Goal: Task Accomplishment & Management: Complete application form

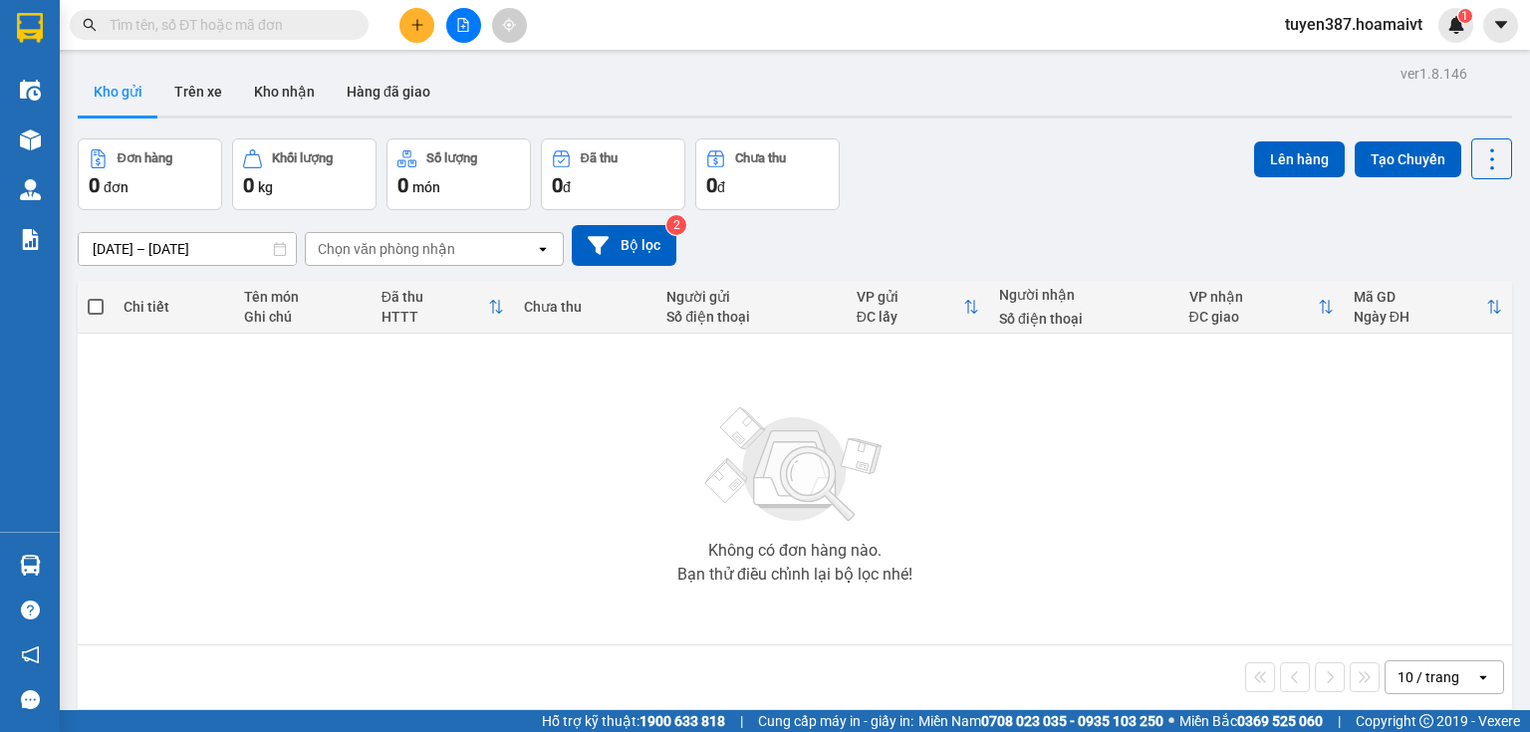
click at [1426, 676] on div "10 / trang" at bounding box center [1428, 677] width 62 height 20
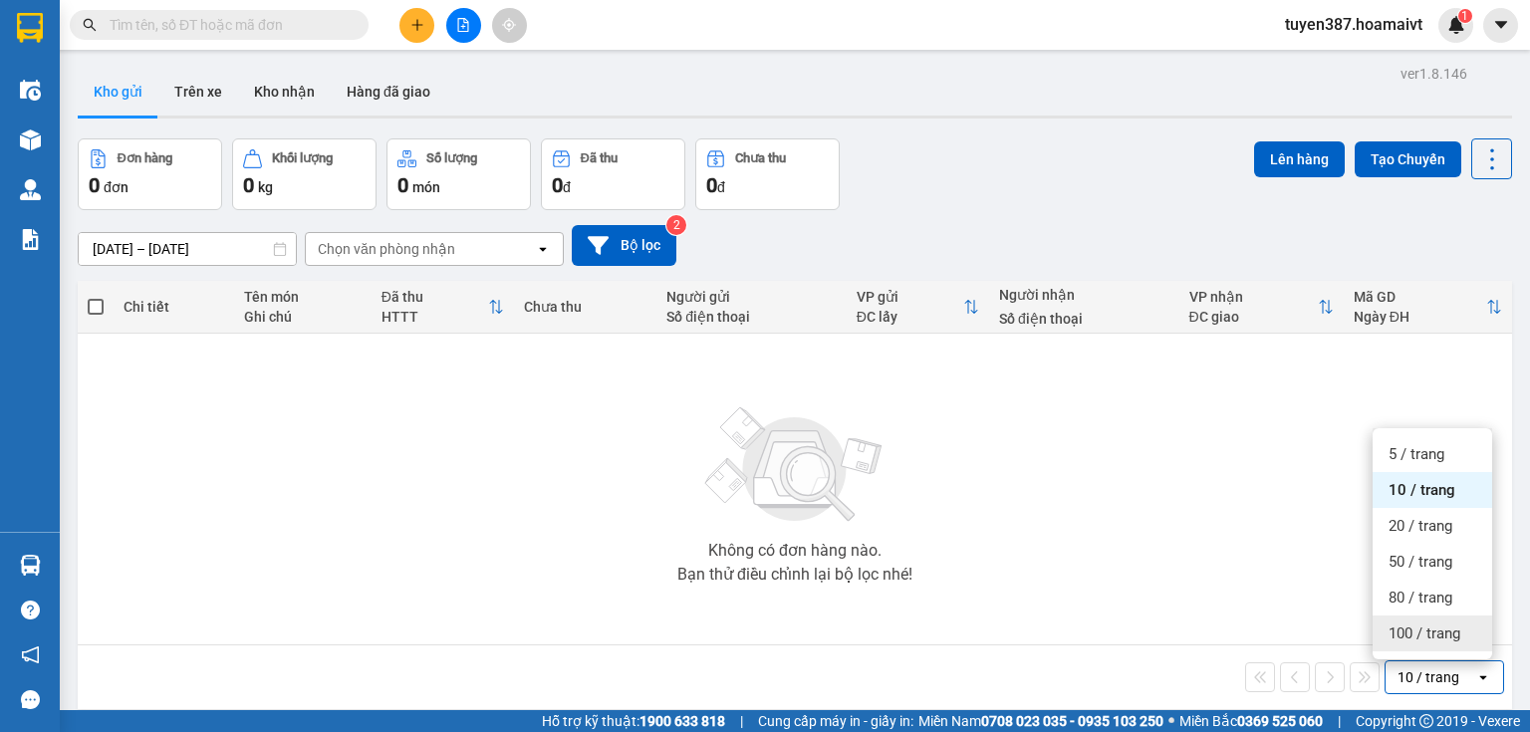
click at [1428, 635] on span "100 / trang" at bounding box center [1424, 634] width 72 height 20
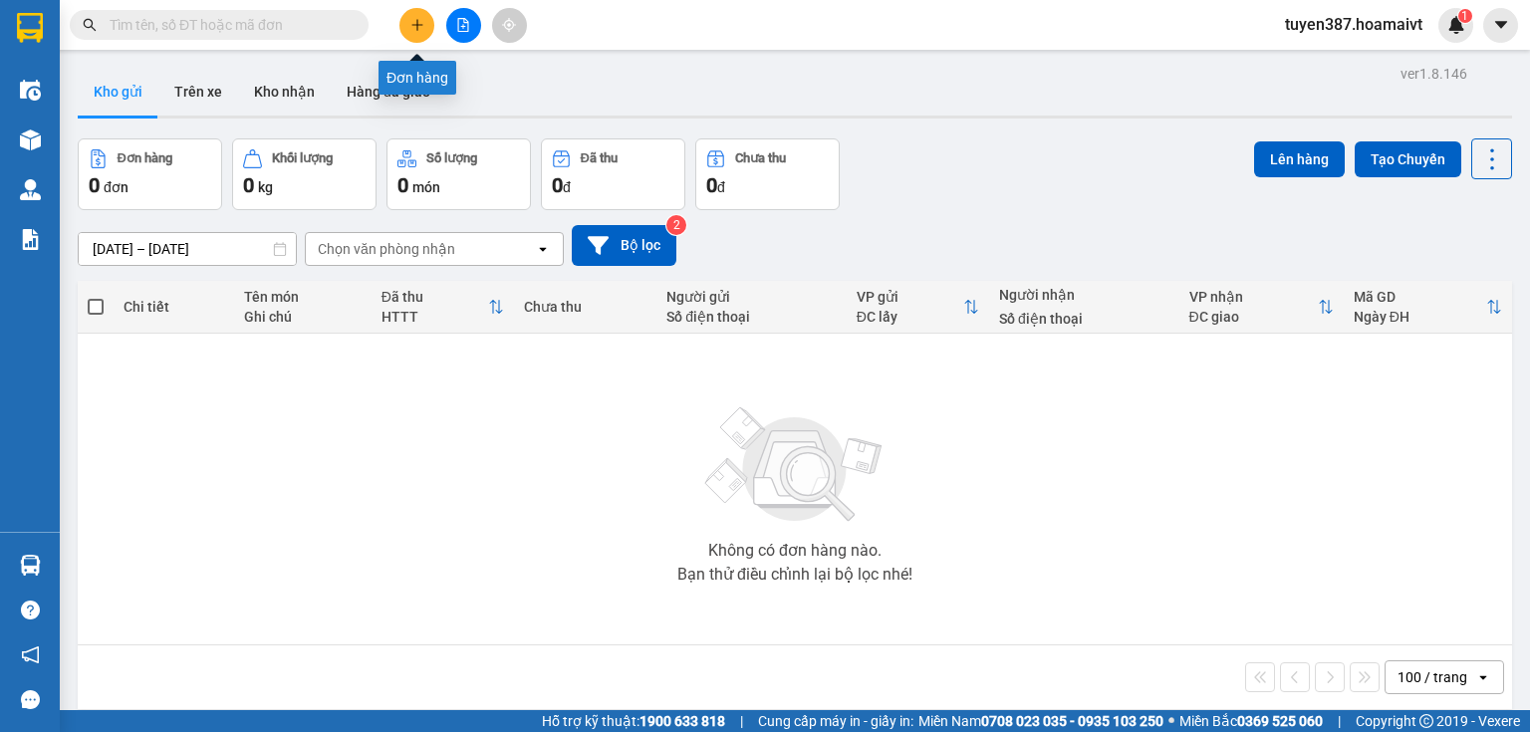
click at [423, 25] on icon "plus" at bounding box center [417, 25] width 14 height 14
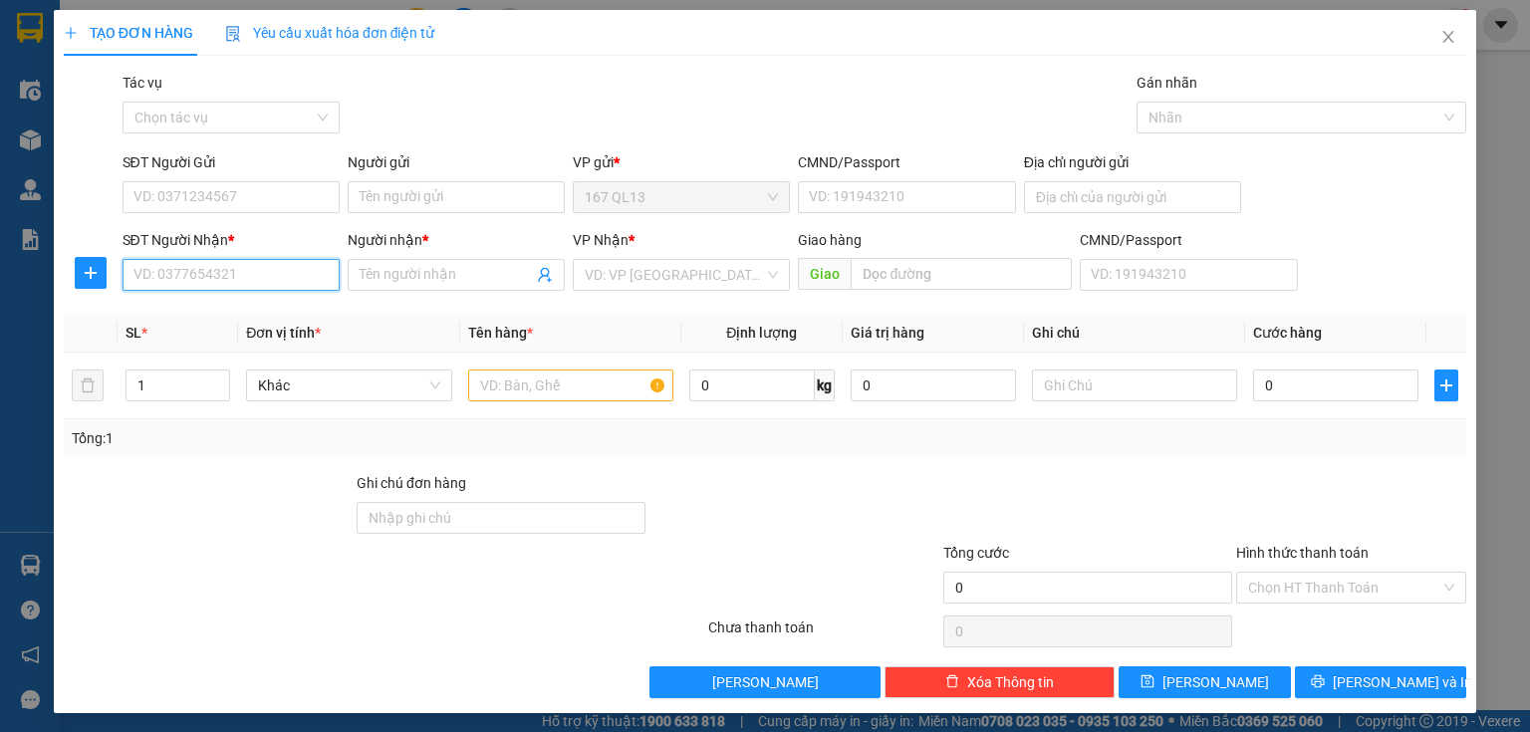
click at [298, 268] on input "SĐT Người Nhận *" at bounding box center [231, 275] width 217 height 32
type input "0907402940"
click at [194, 323] on div "0907402940 - Dũng" at bounding box center [228, 315] width 191 height 22
type input "Dũng"
type input "0907402940"
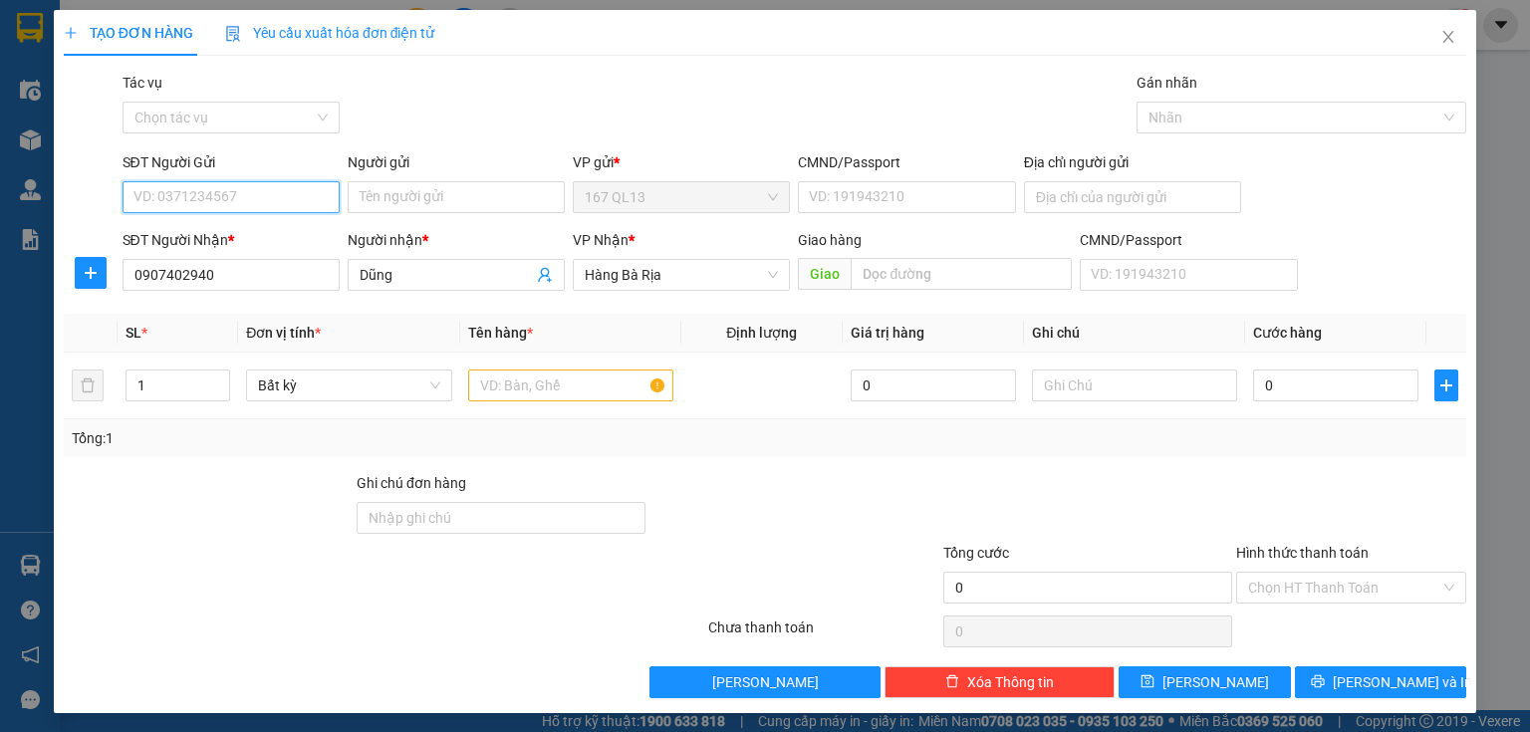
click at [243, 198] on input "SĐT Người Gửi" at bounding box center [231, 197] width 217 height 32
click at [231, 194] on input "SĐT Người Gửi" at bounding box center [231, 197] width 217 height 32
type input "0985395693"
click at [416, 197] on input "Người gửi" at bounding box center [456, 197] width 217 height 32
type input "thoa phat"
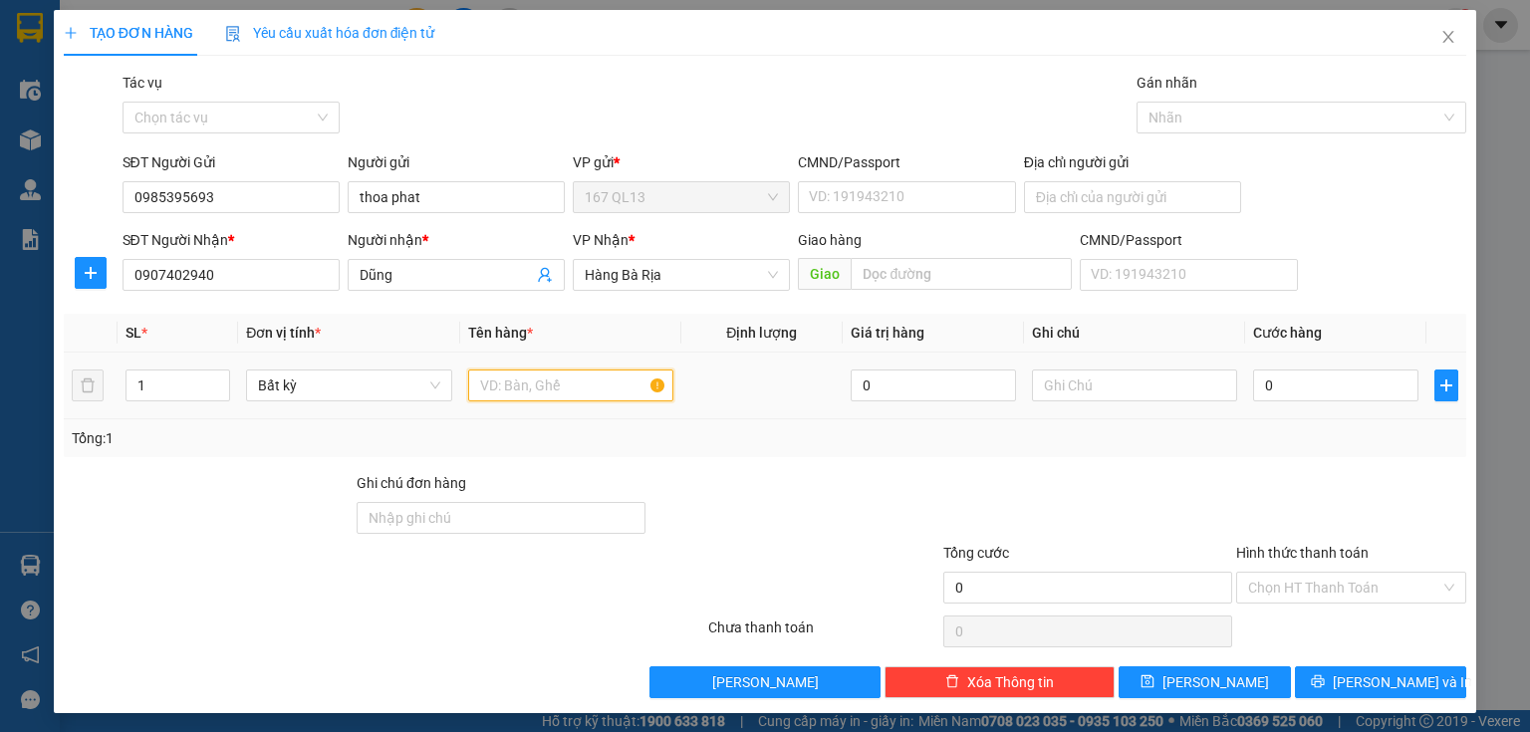
click at [564, 386] on input "text" at bounding box center [570, 386] width 205 height 32
type input "goi bk vang"
click at [1335, 381] on input "0" at bounding box center [1335, 386] width 165 height 32
type input "3"
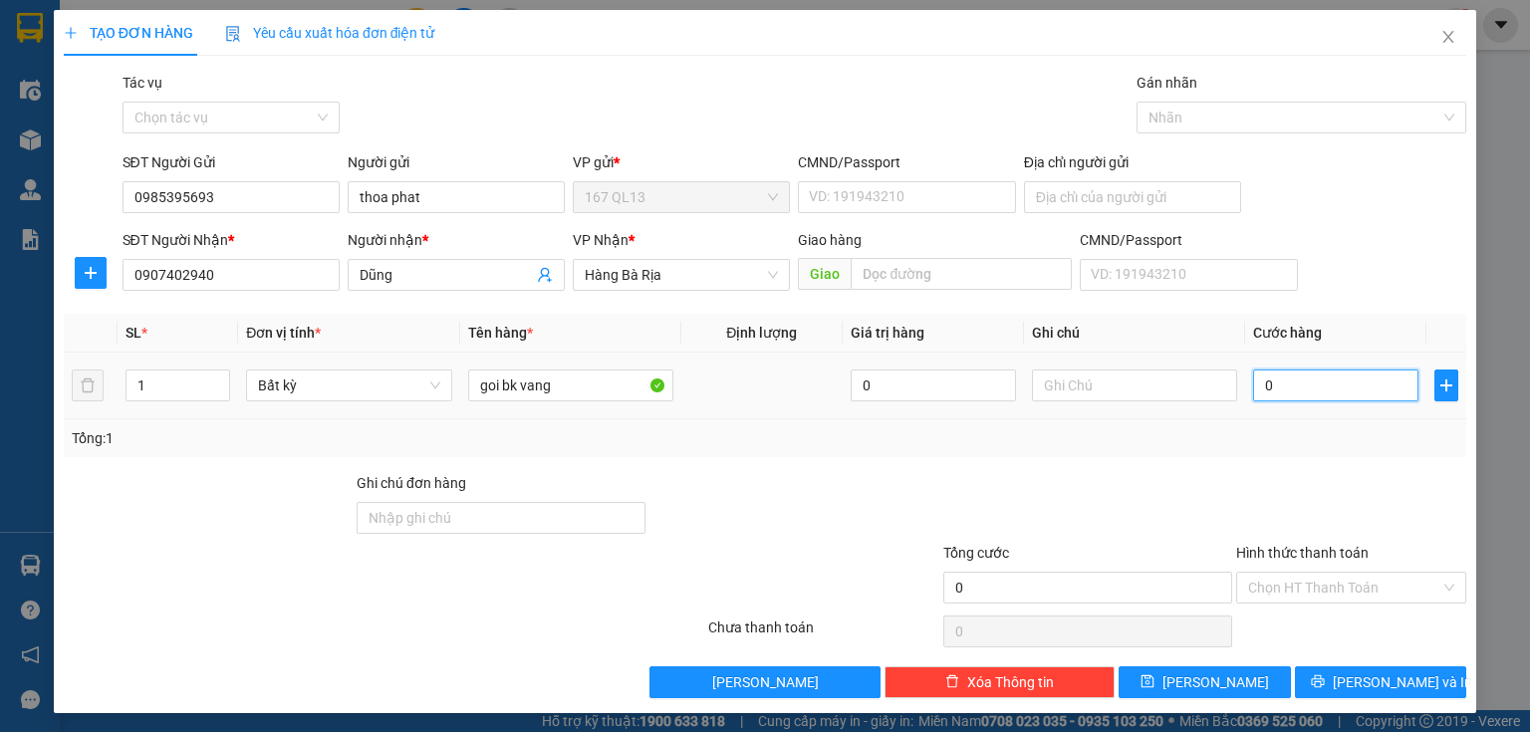
type input "3"
type input "30"
type input "30.000"
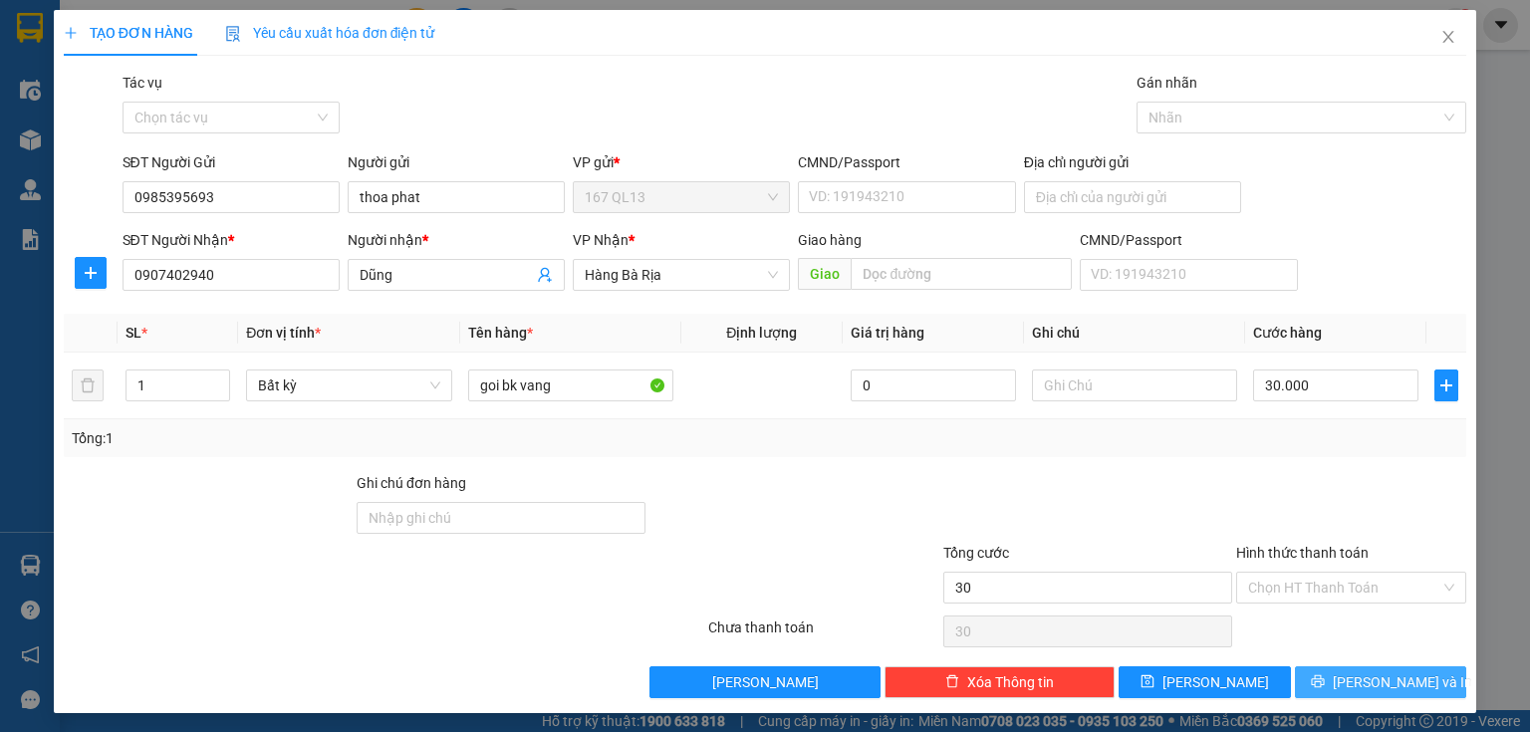
type input "30.000"
click at [1299, 690] on button "[PERSON_NAME] và In" at bounding box center [1381, 682] width 172 height 32
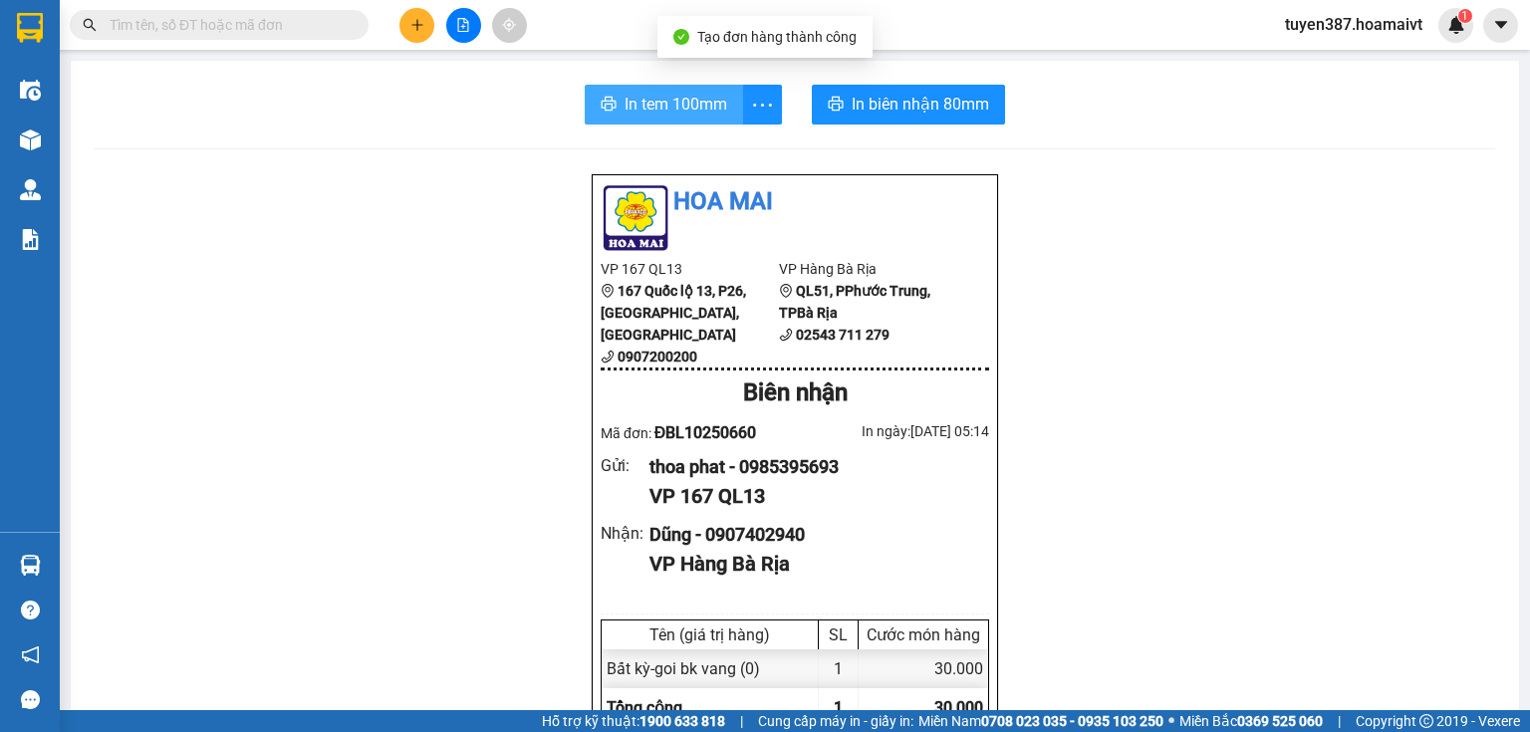
click at [635, 96] on span "In tem 100mm" at bounding box center [676, 104] width 103 height 25
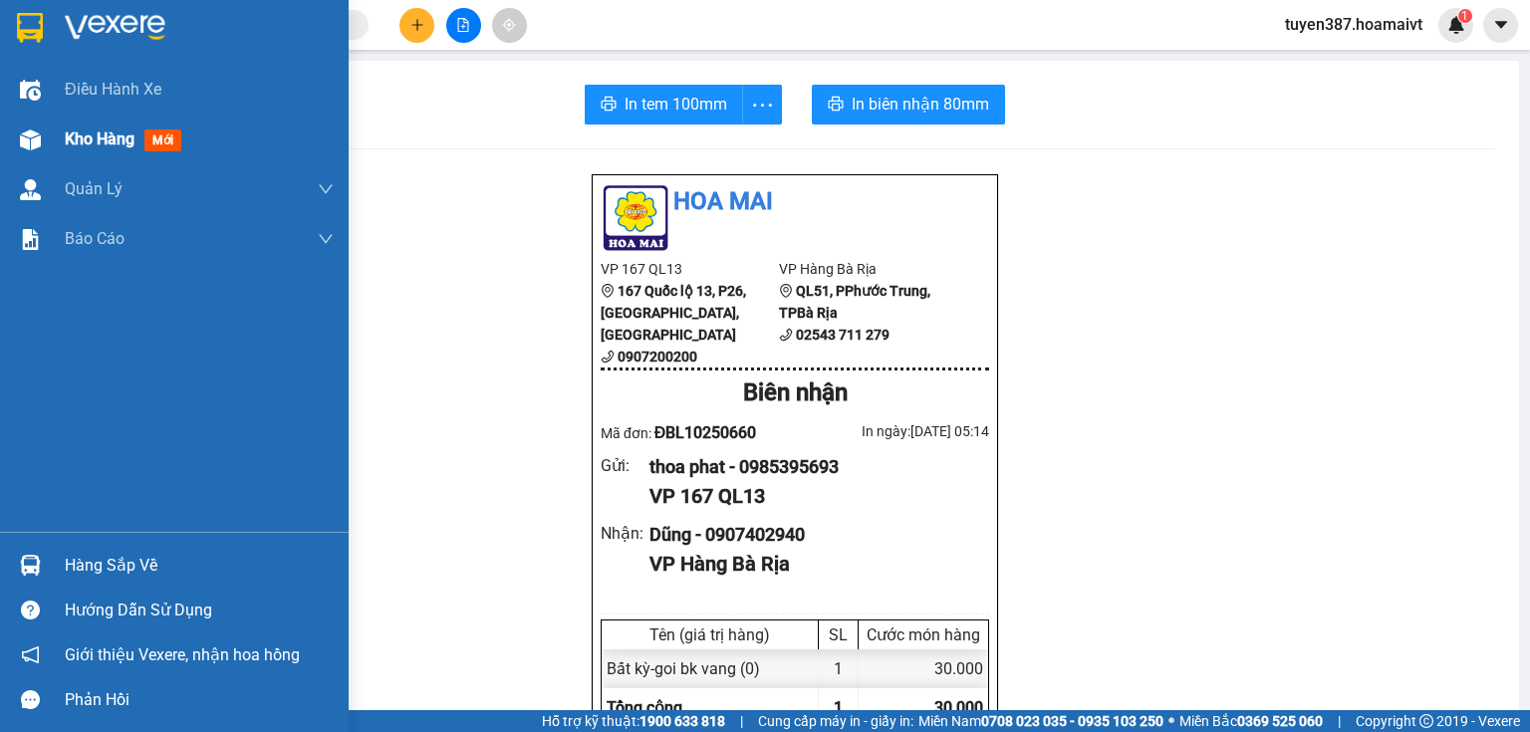
click at [22, 135] on img at bounding box center [30, 139] width 21 height 21
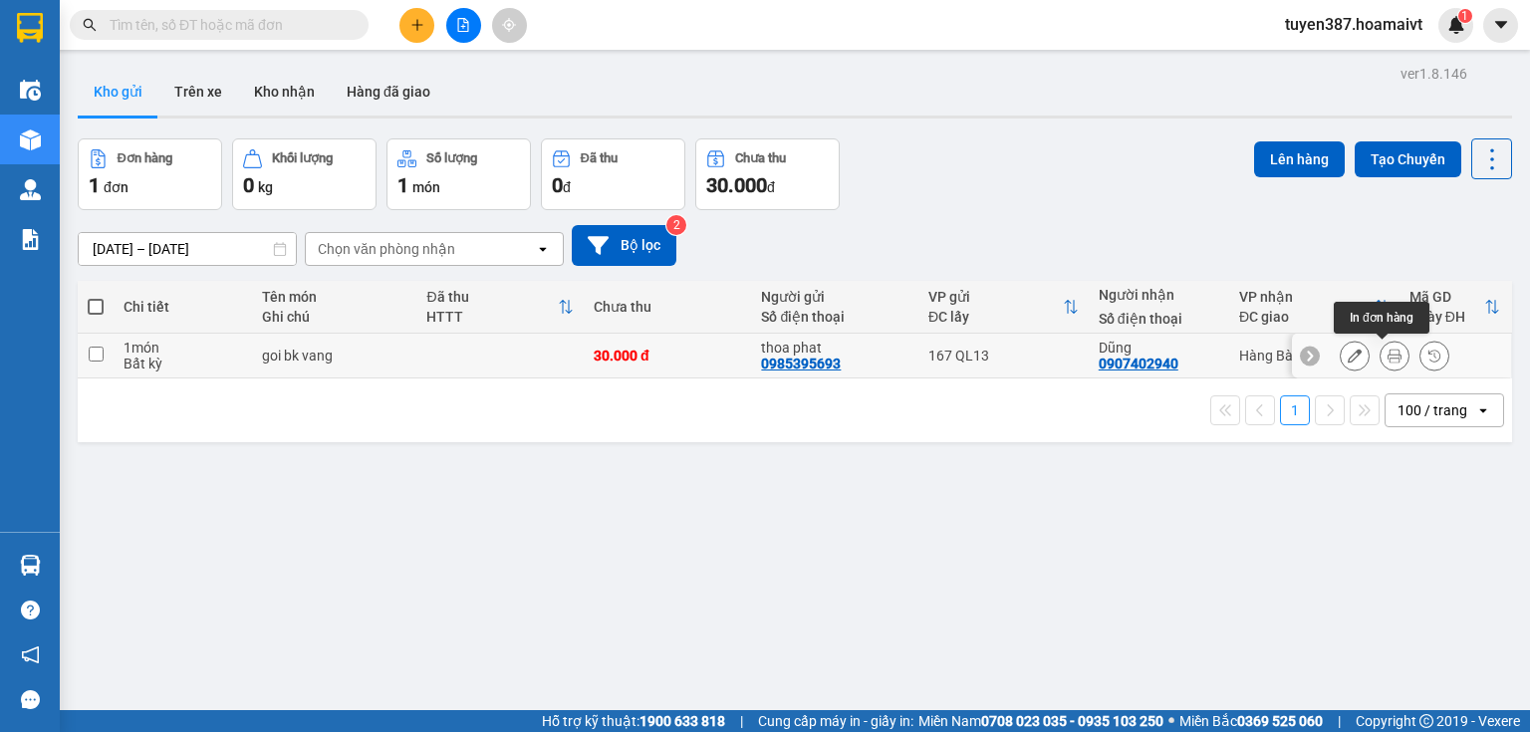
click at [1387, 352] on icon at bounding box center [1394, 356] width 14 height 14
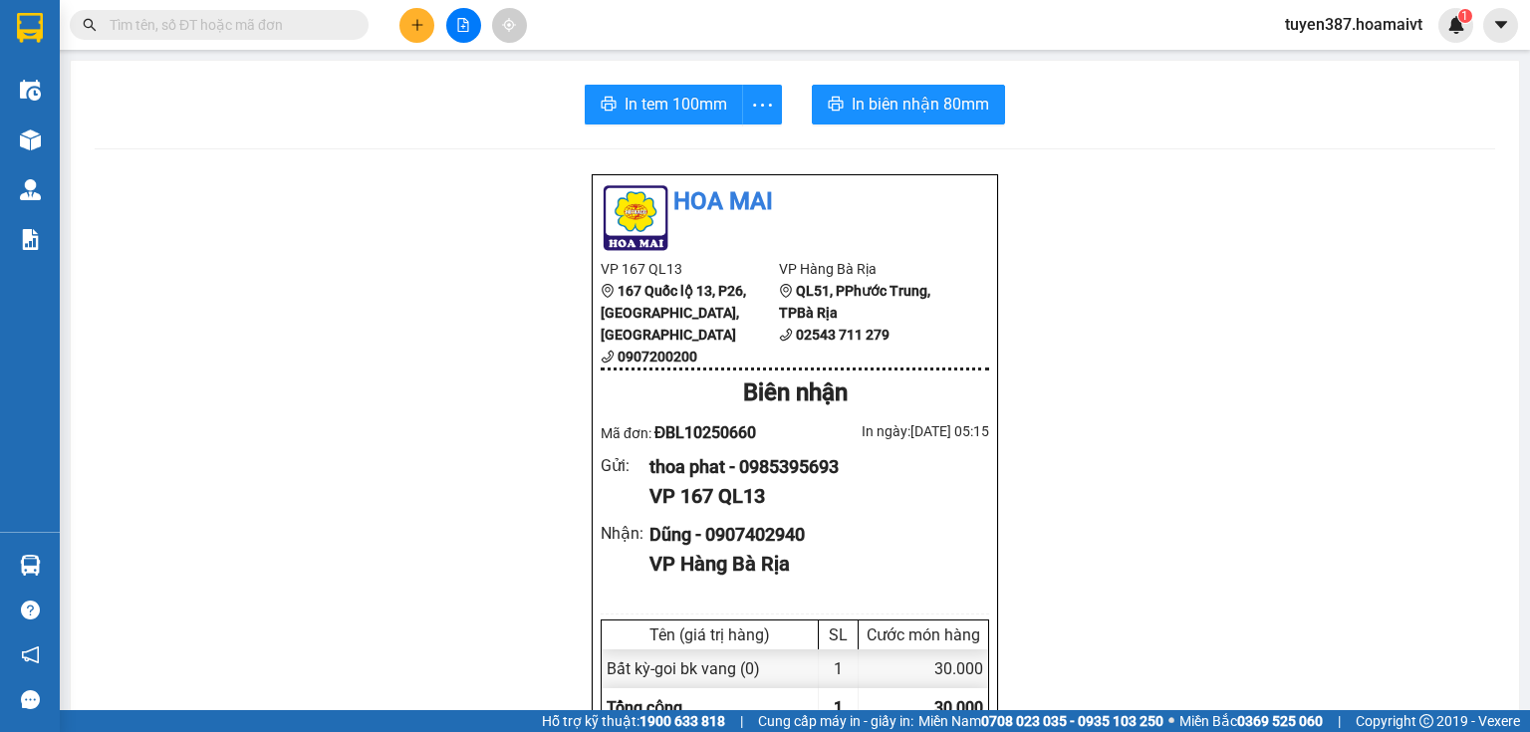
click at [661, 94] on span "In tem 100mm" at bounding box center [676, 104] width 103 height 25
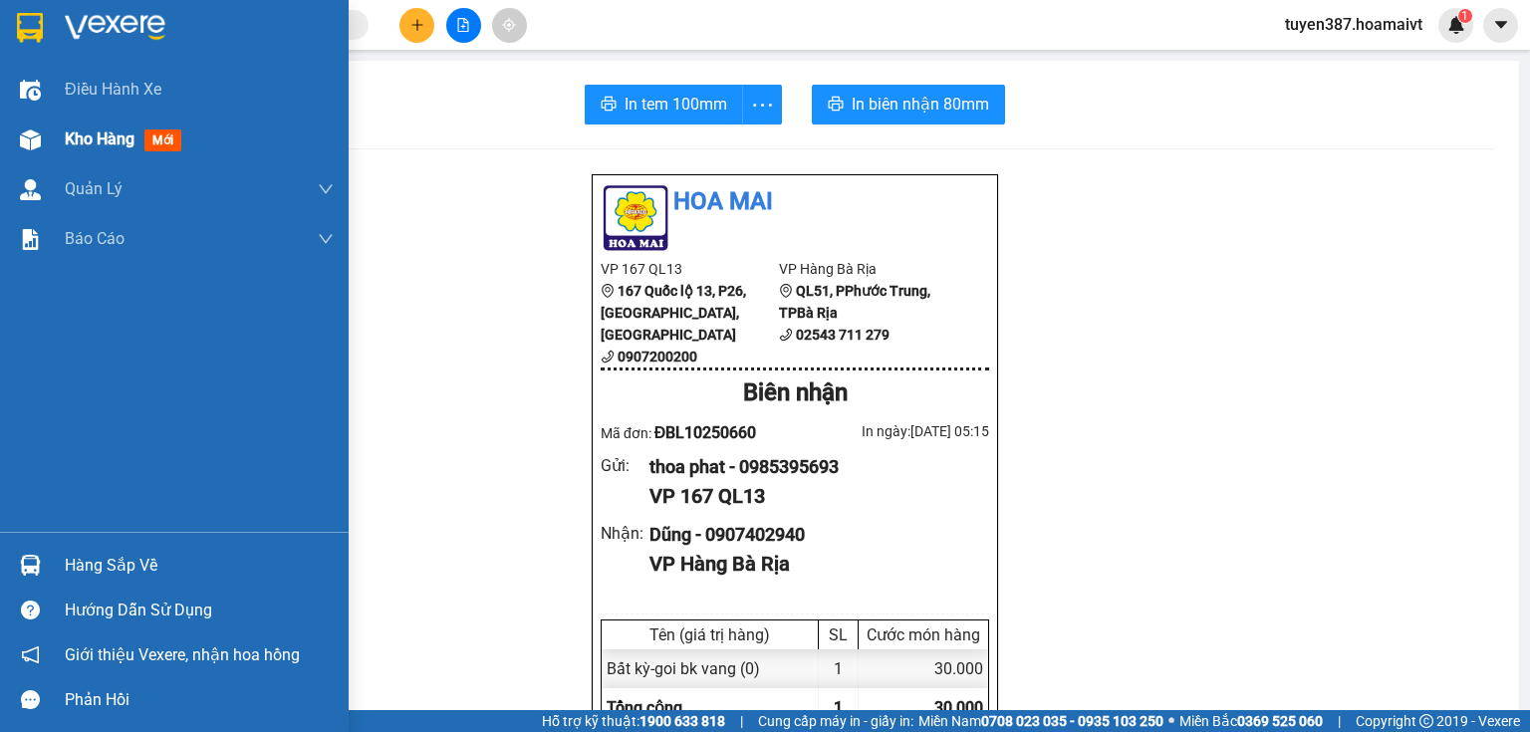
click at [36, 141] on img at bounding box center [30, 139] width 21 height 21
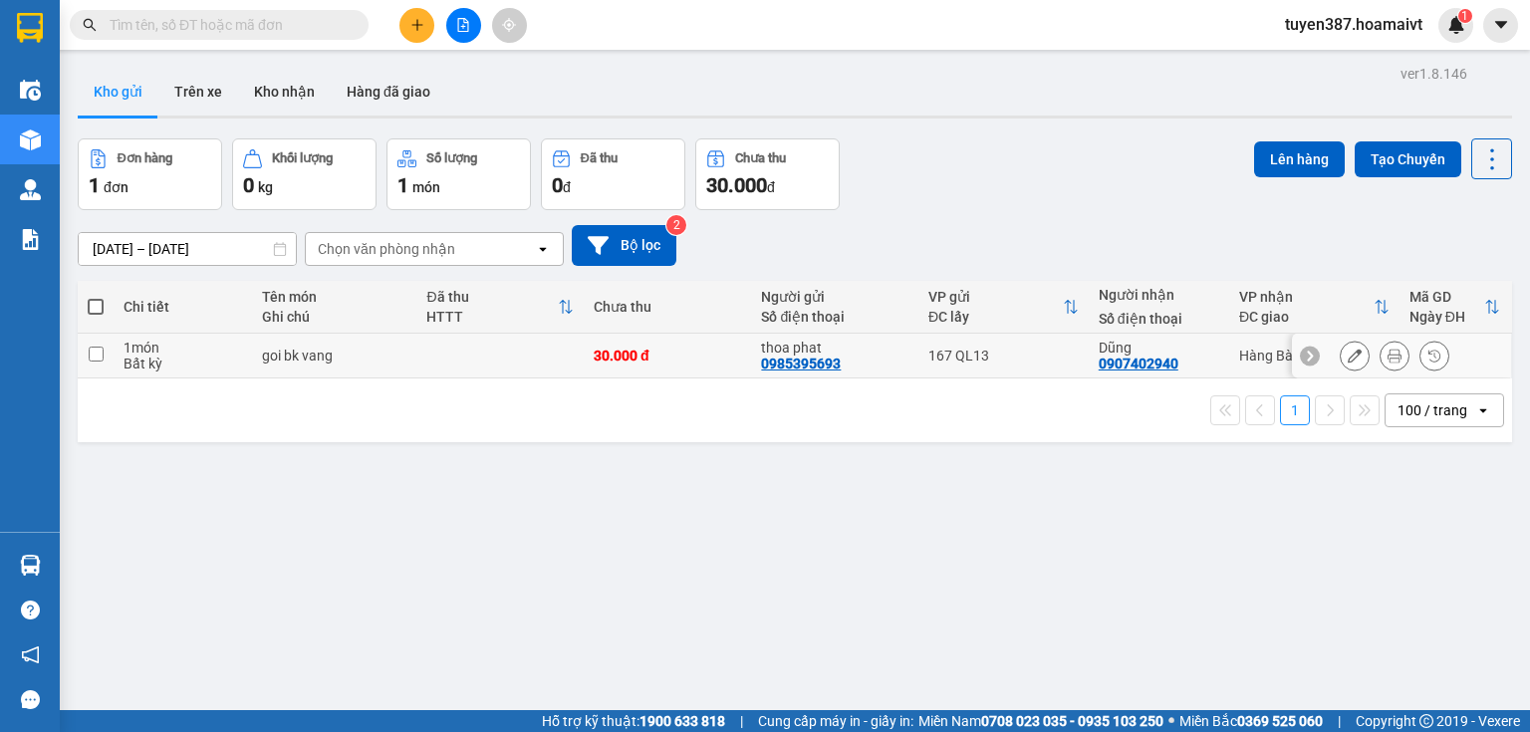
click at [1196, 352] on div "Dũng" at bounding box center [1159, 348] width 121 height 16
checkbox input "true"
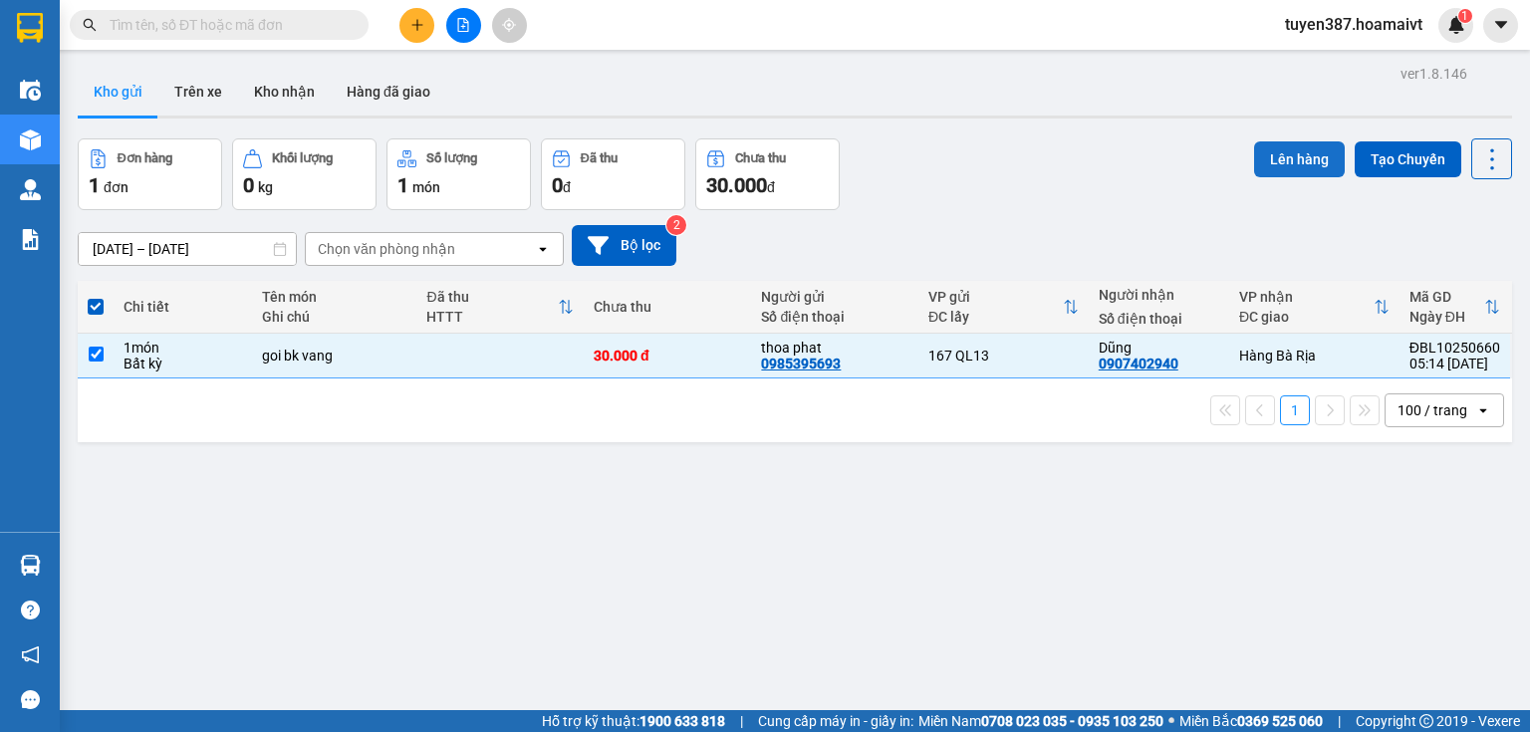
click at [1288, 148] on button "Lên hàng" at bounding box center [1299, 159] width 91 height 36
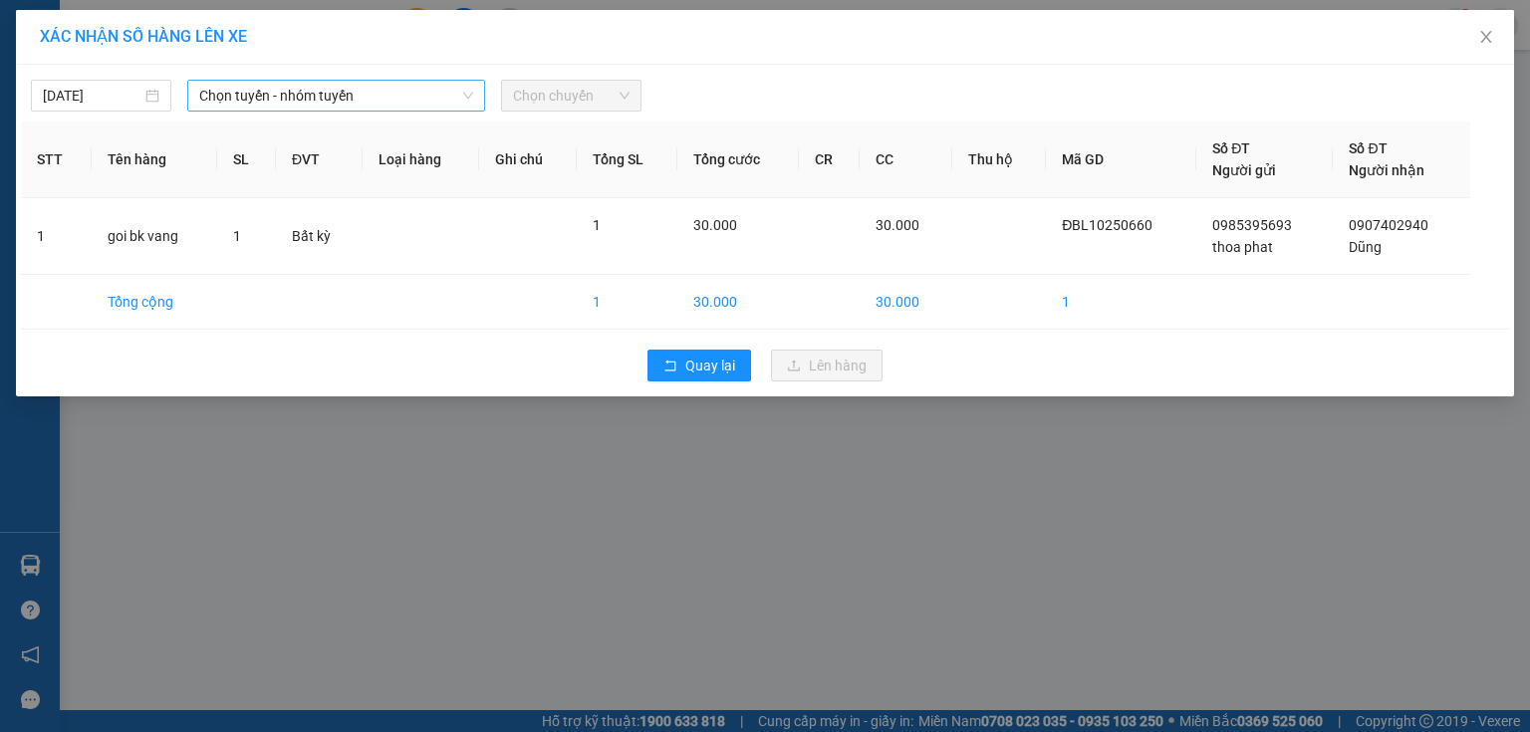
click at [419, 106] on span "Chọn tuyến - nhóm tuyến" at bounding box center [336, 96] width 274 height 30
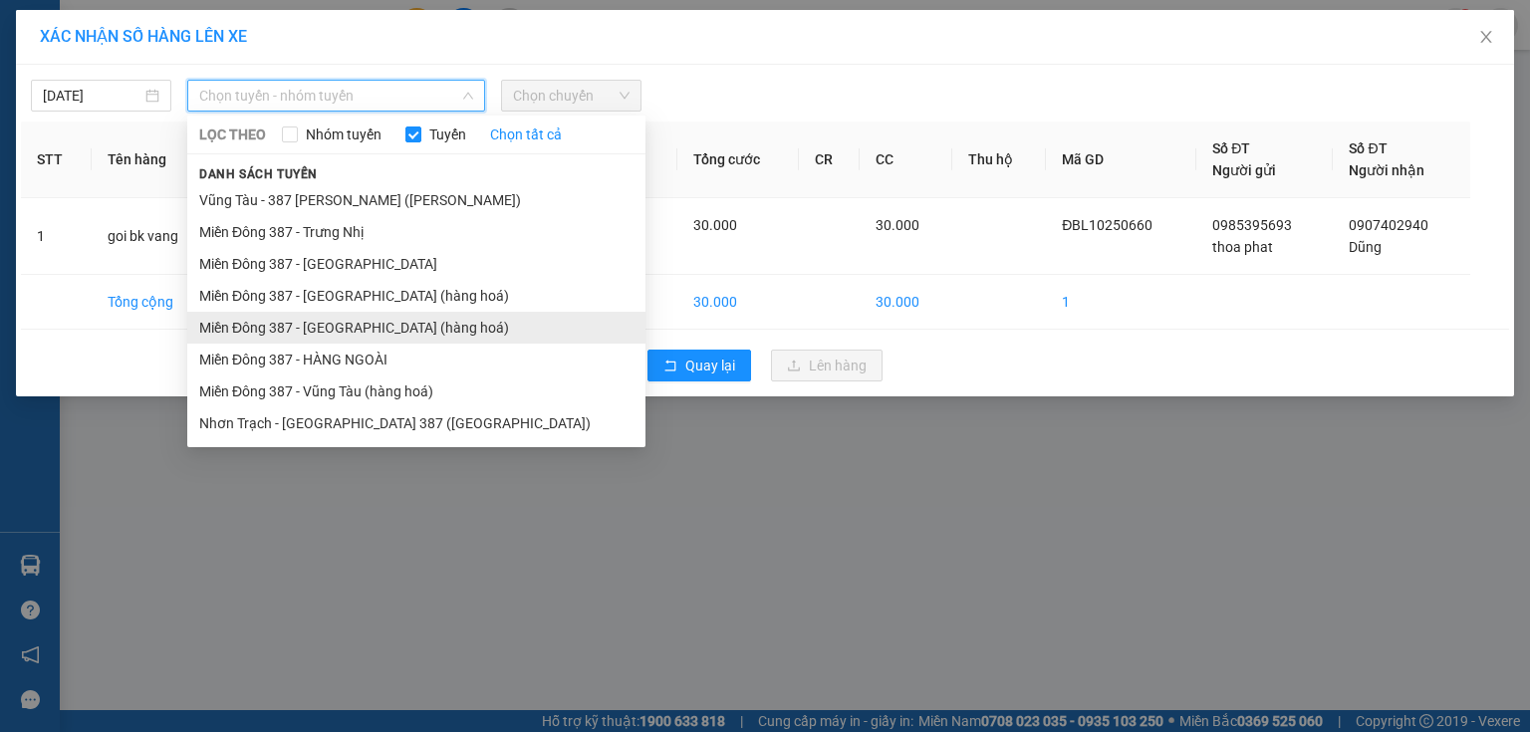
click at [338, 328] on li "Miền Đông 387 - [GEOGRAPHIC_DATA] (hàng hoá)" at bounding box center [416, 328] width 458 height 32
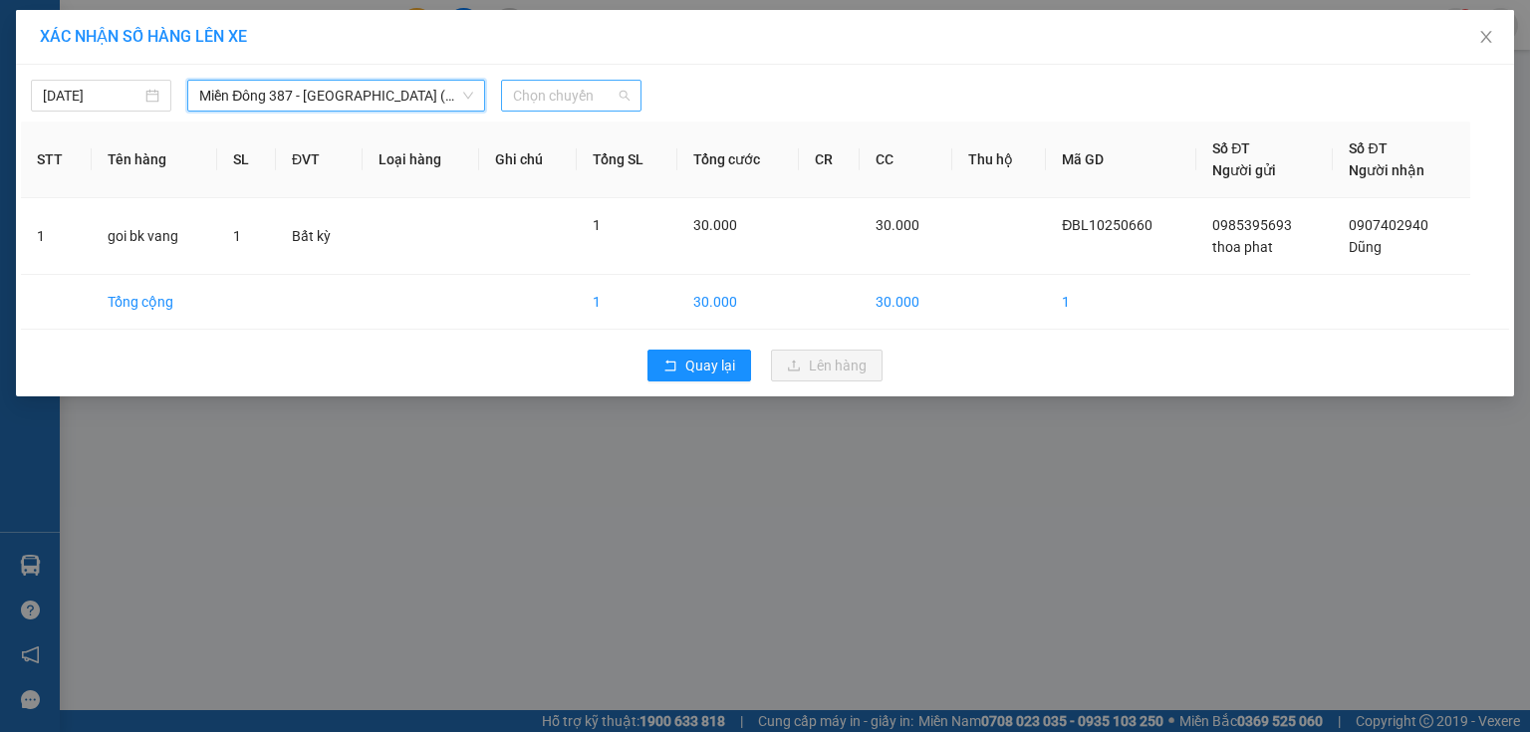
click at [571, 94] on span "Chọn chuyến" at bounding box center [571, 96] width 117 height 30
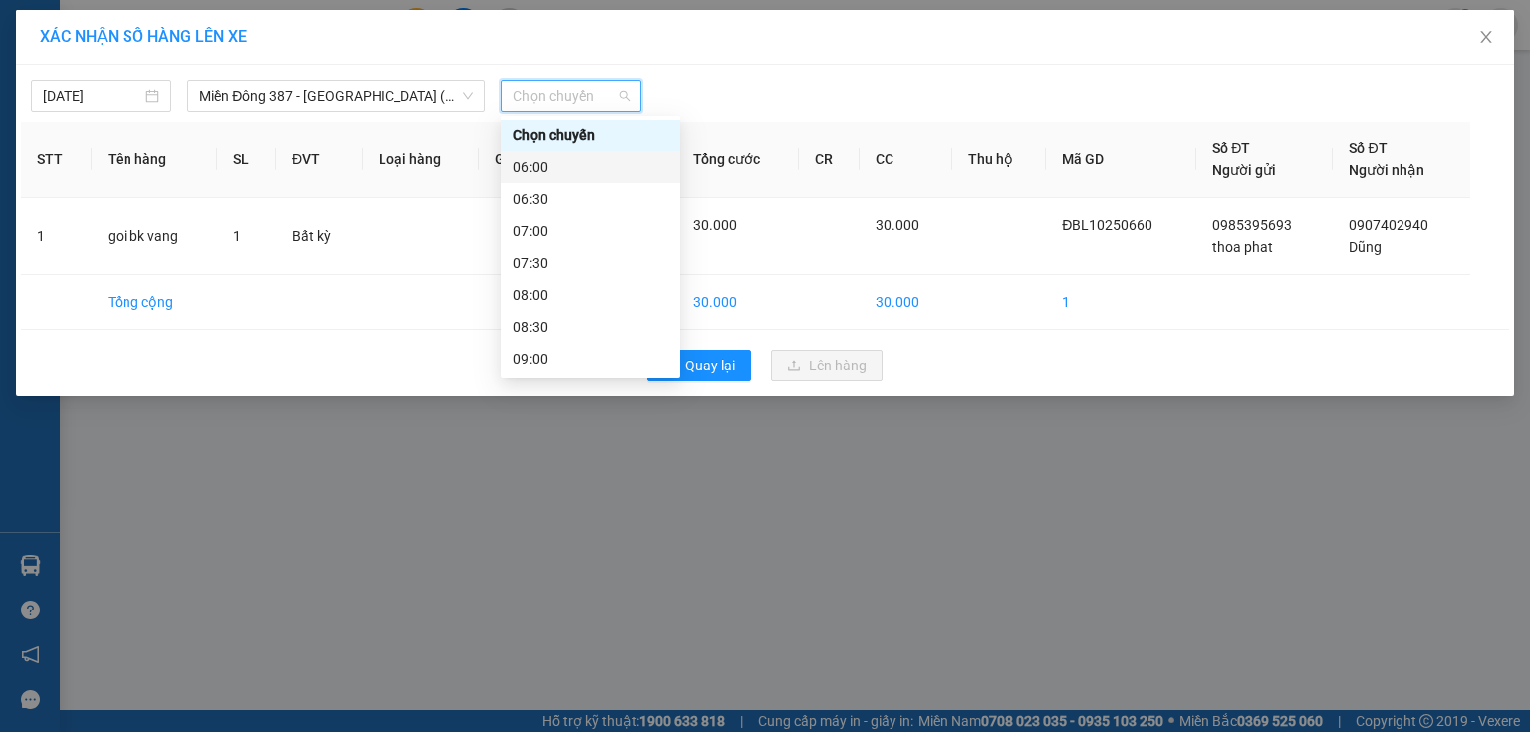
click at [551, 167] on div "06:00" at bounding box center [590, 167] width 155 height 22
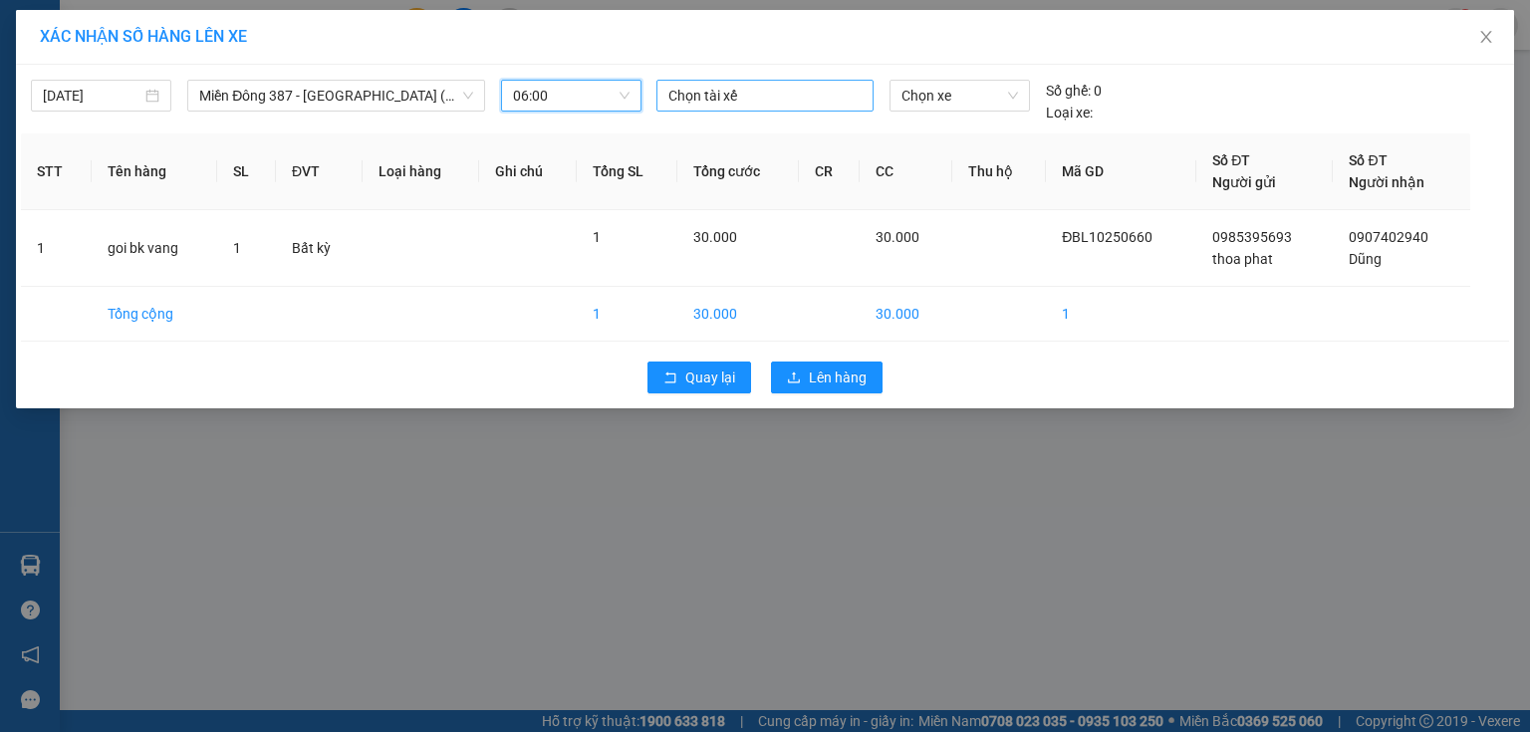
click at [758, 103] on div at bounding box center [764, 96] width 207 height 24
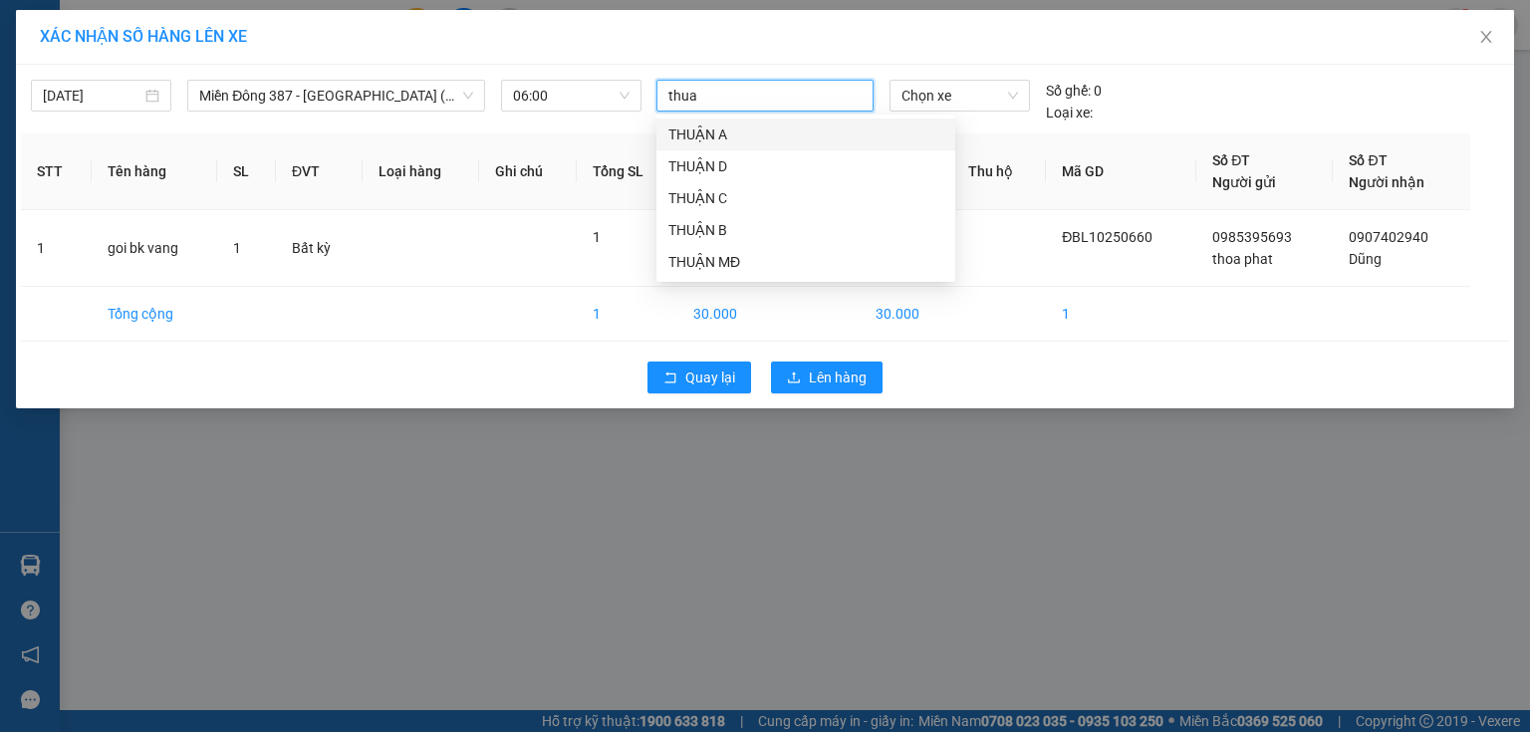
type input "thuan"
click at [710, 250] on div "THUẬN MĐ" at bounding box center [805, 262] width 299 height 32
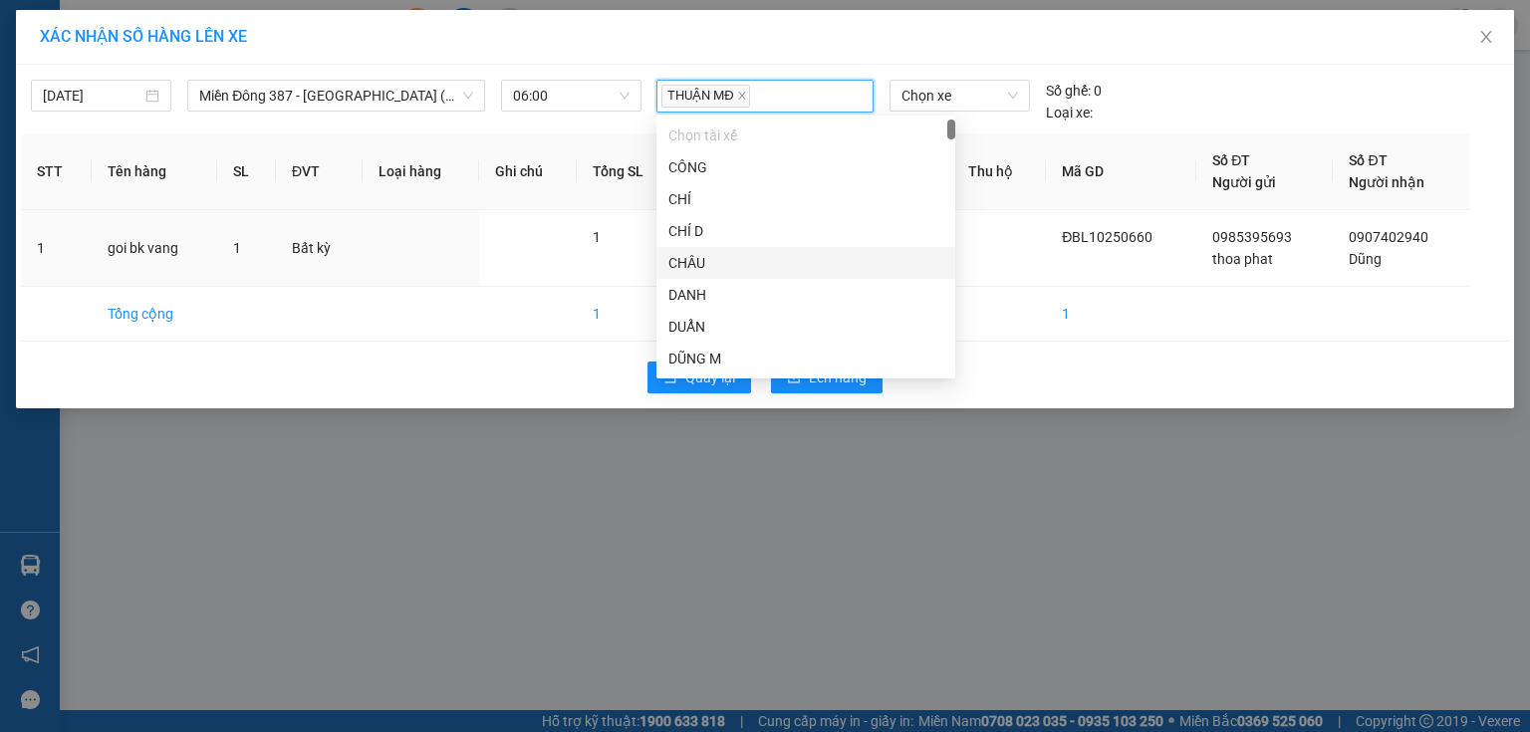
drag, startPoint x: 1008, startPoint y: 261, endPoint x: 995, endPoint y: 192, distance: 69.9
click at [1008, 255] on td at bounding box center [999, 248] width 94 height 77
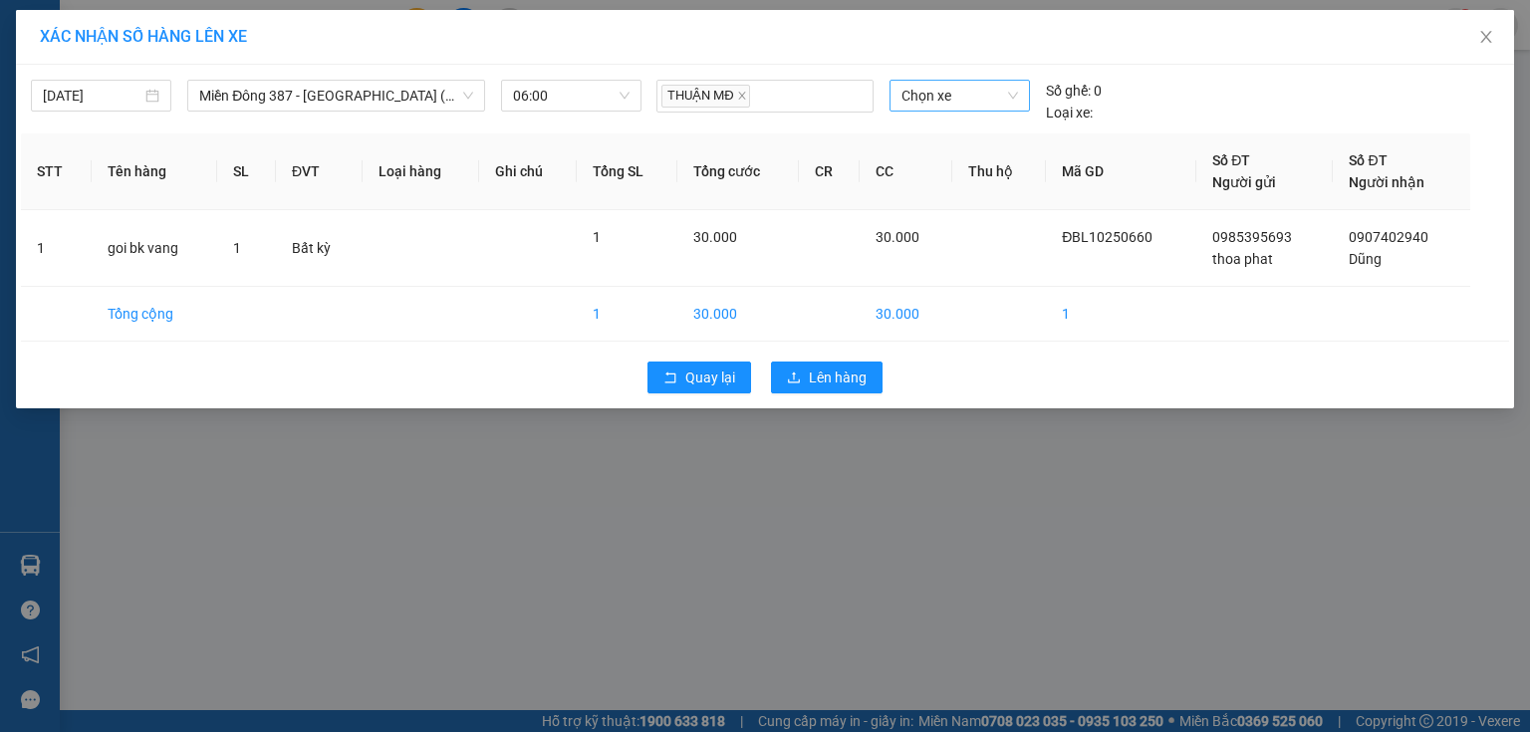
click at [973, 99] on span "Chọn xe" at bounding box center [959, 96] width 116 height 30
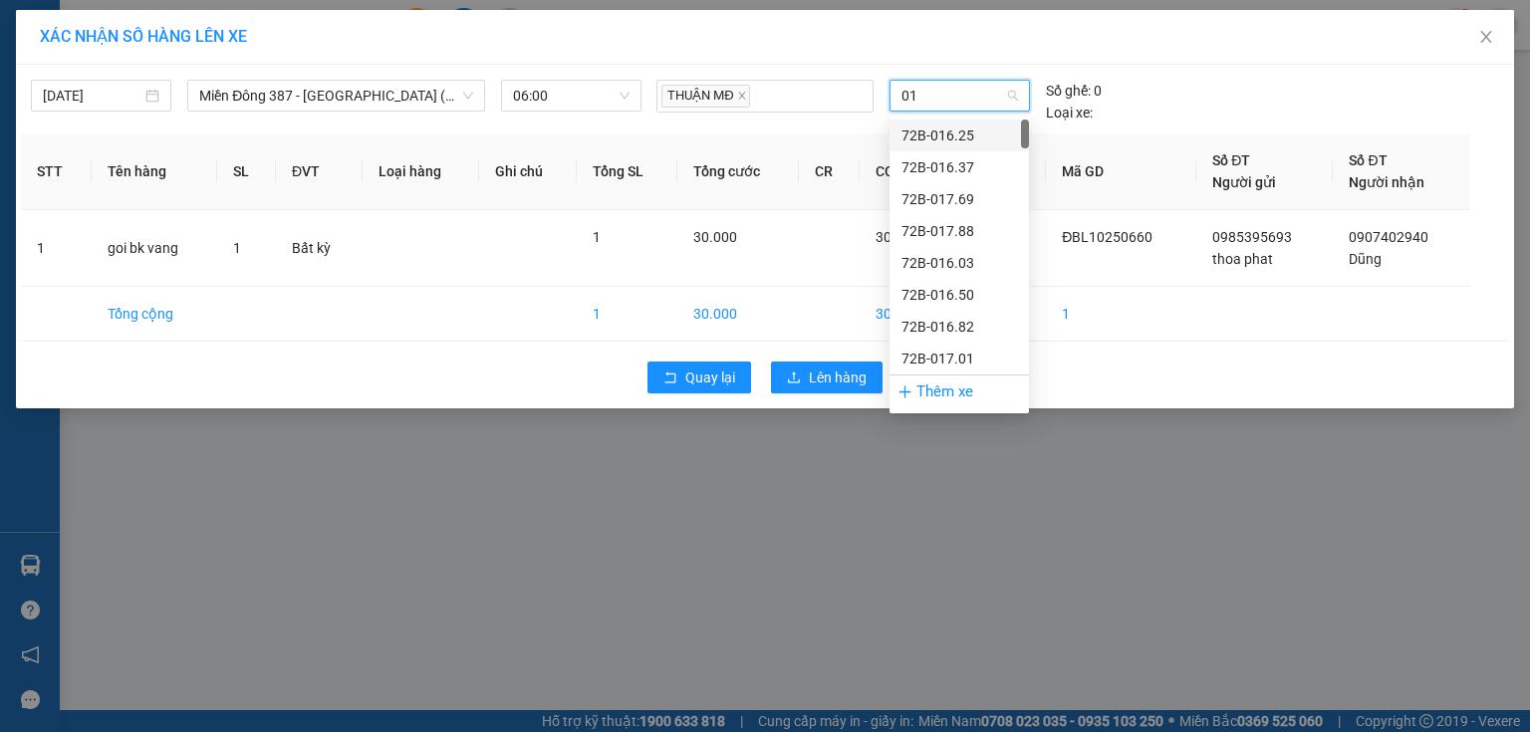
type input "015"
click at [960, 324] on div "72H-070.15" at bounding box center [959, 327] width 116 height 22
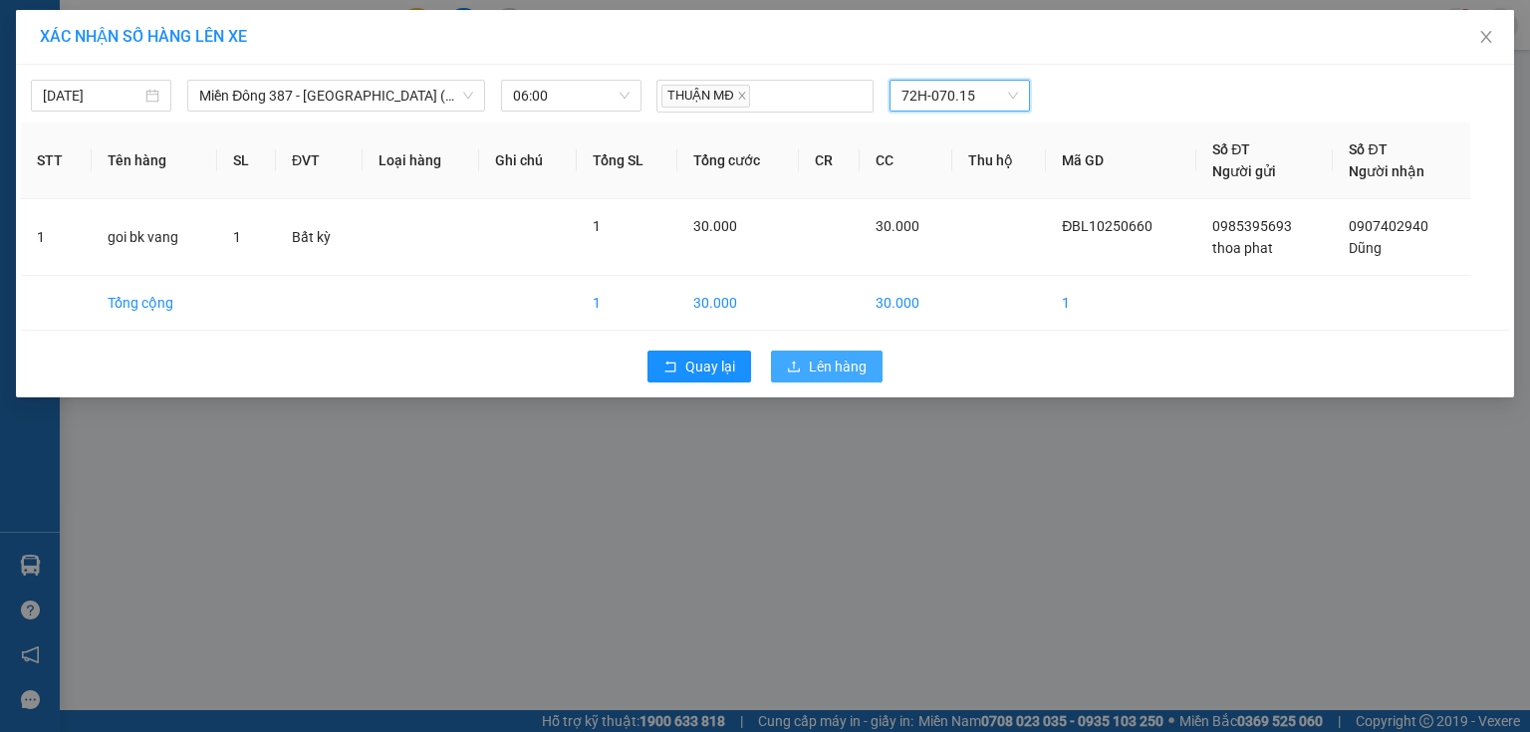
click at [851, 376] on button "Lên hàng" at bounding box center [827, 367] width 112 height 32
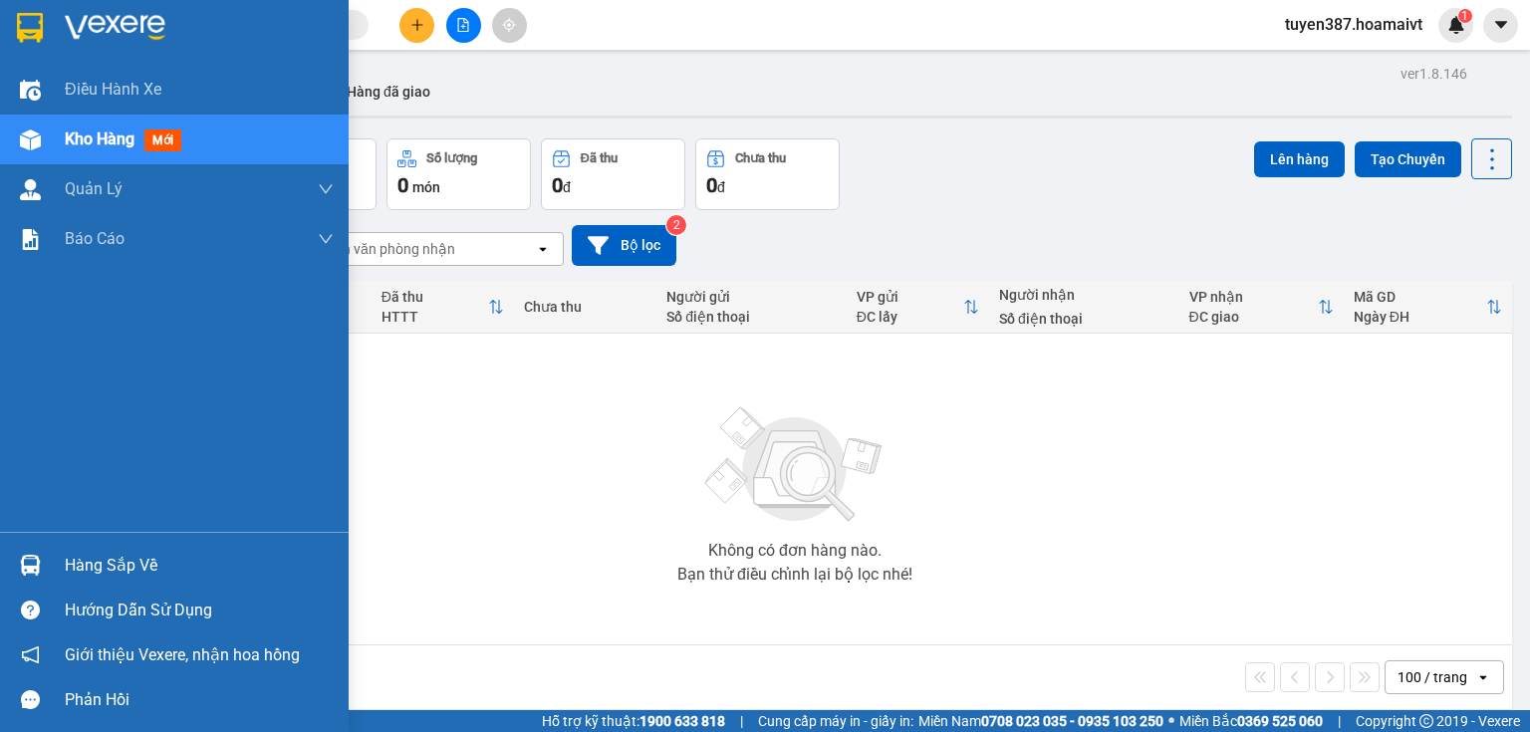
click at [39, 562] on img at bounding box center [30, 565] width 21 height 21
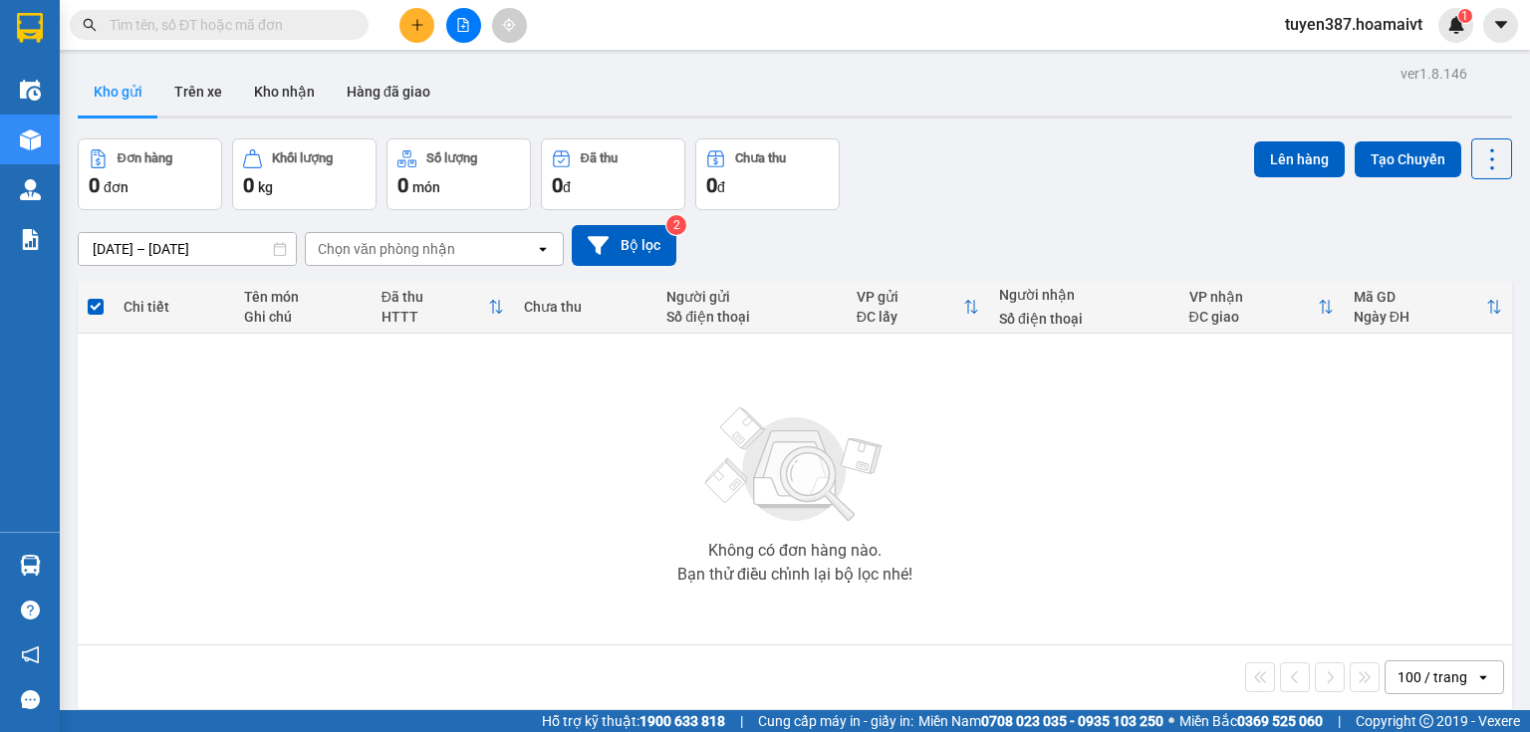
drag, startPoint x: 1028, startPoint y: 150, endPoint x: 623, endPoint y: 32, distance: 422.4
click at [1024, 150] on section "Kết quả tìm kiếm ( 0 ) Bộ lọc No Data tuyen387.hoamaivt 1 Điều hành xe Kho hàng…" at bounding box center [765, 366] width 1530 height 732
